Goal: Find specific page/section: Find specific page/section

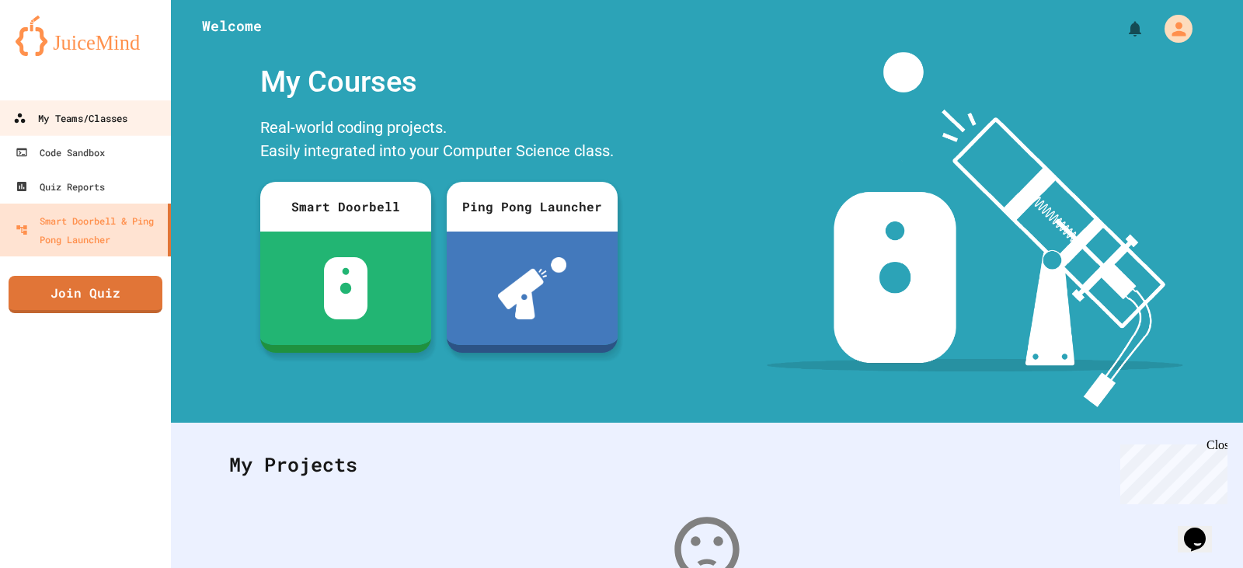
click at [133, 128] on link "My Teams/Classes" at bounding box center [86, 117] width 176 height 35
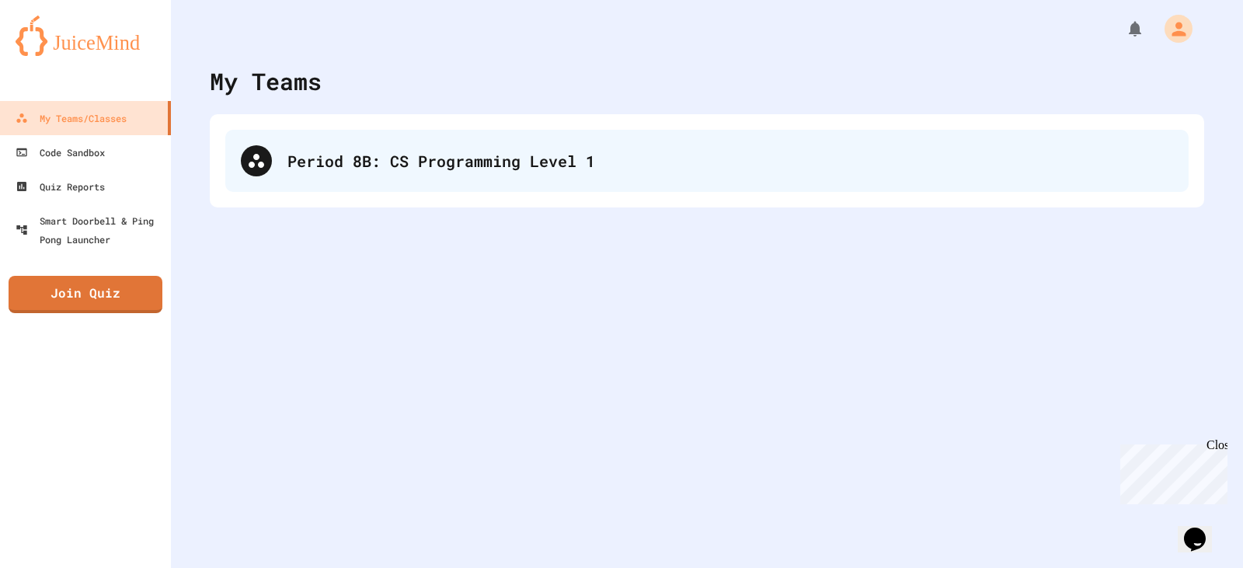
click at [629, 130] on div "Period 8B: CS Programming Level 1" at bounding box center [706, 161] width 963 height 62
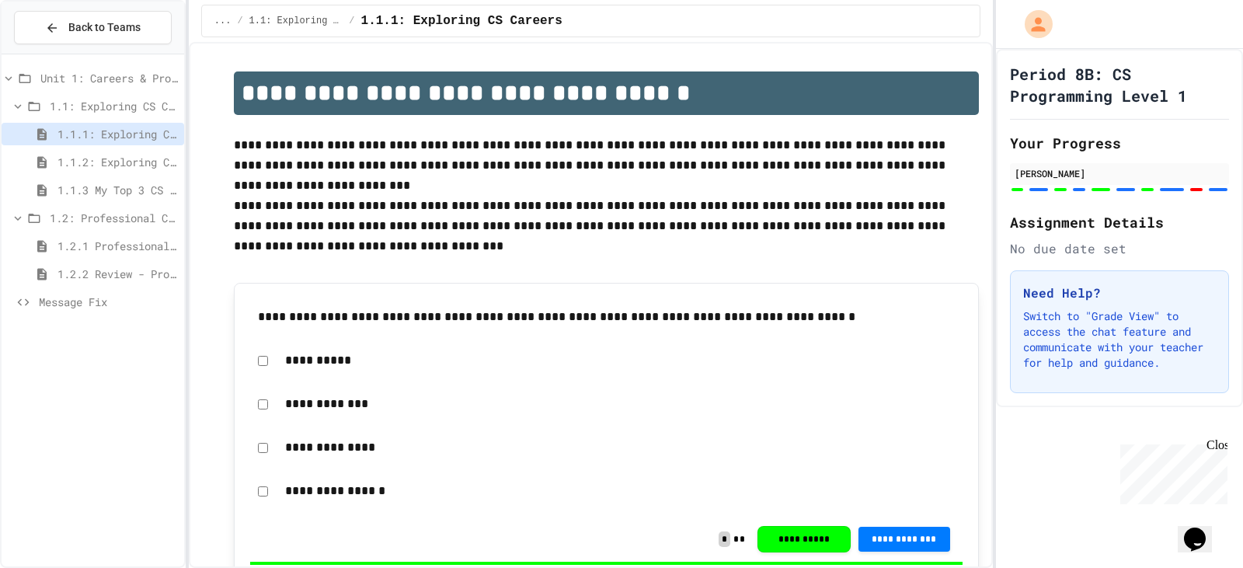
click at [127, 247] on span "1.2.1 Professional Communication" at bounding box center [117, 246] width 120 height 16
